Goal: Information Seeking & Learning: Learn about a topic

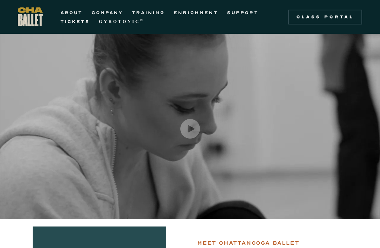
click at [74, 11] on link "ABOUT" at bounding box center [72, 12] width 22 height 9
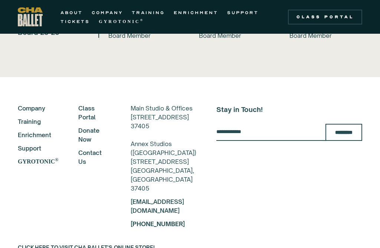
scroll to position [1870, 0]
click at [29, 117] on link "Training" at bounding box center [38, 121] width 40 height 9
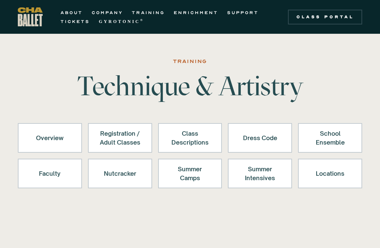
click at [121, 140] on div "Registration / Adult Classes" at bounding box center [120, 138] width 45 height 18
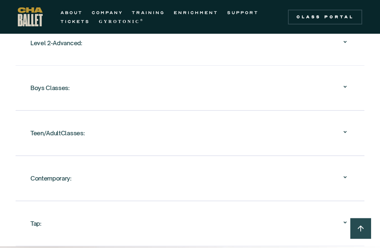
scroll to position [902, 0]
click at [72, 134] on div "Teen/AdultClasses:" at bounding box center [57, 133] width 54 height 13
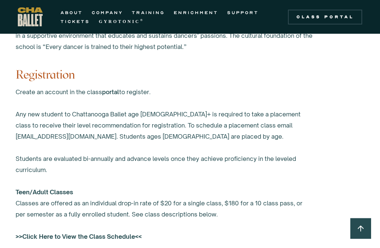
scroll to position [468, 0]
click at [103, 239] on strong ">>Click Here to View the Class Schedule<<" at bounding box center [79, 237] width 126 height 7
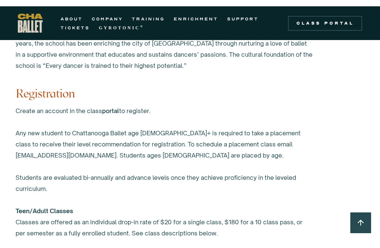
scroll to position [472, 0]
